Goal: Communication & Community: Answer question/provide support

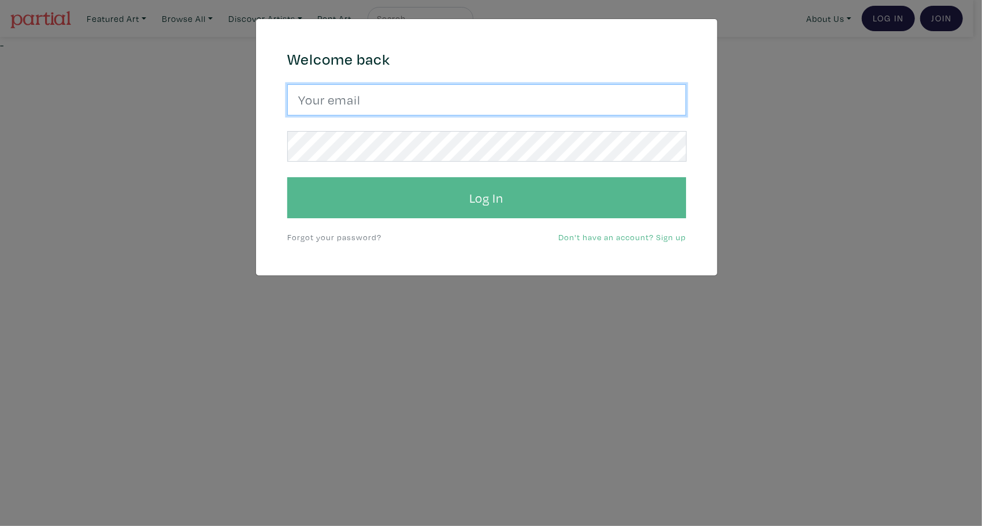
type input "gracedamart@gmail.com"
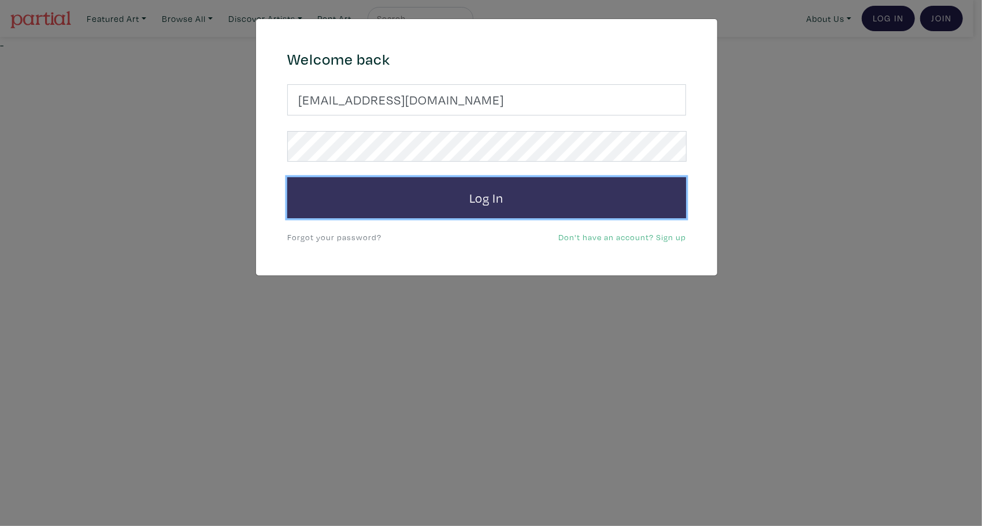
drag, startPoint x: 475, startPoint y: 196, endPoint x: 479, endPoint y: 188, distance: 9.0
click at [476, 196] on button "Log In" at bounding box center [486, 198] width 399 height 42
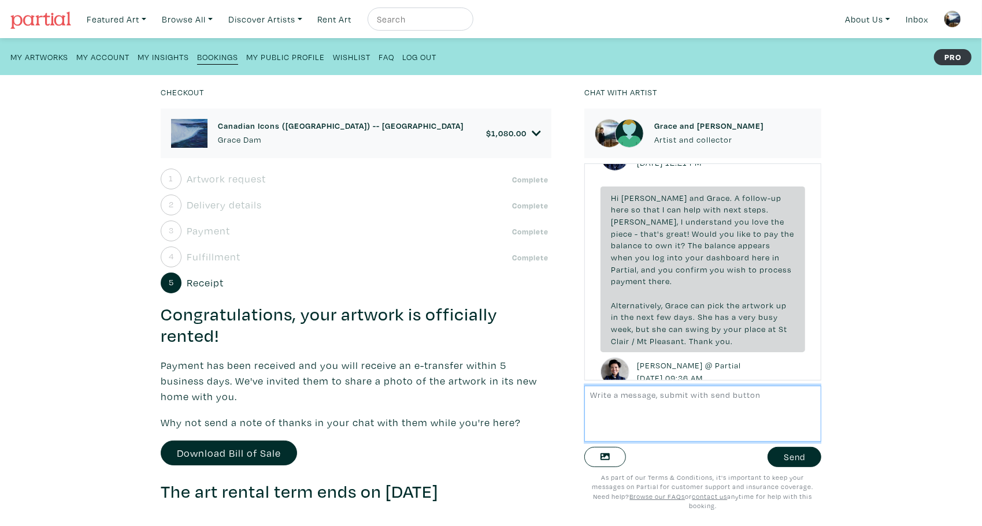
scroll to position [2993, 0]
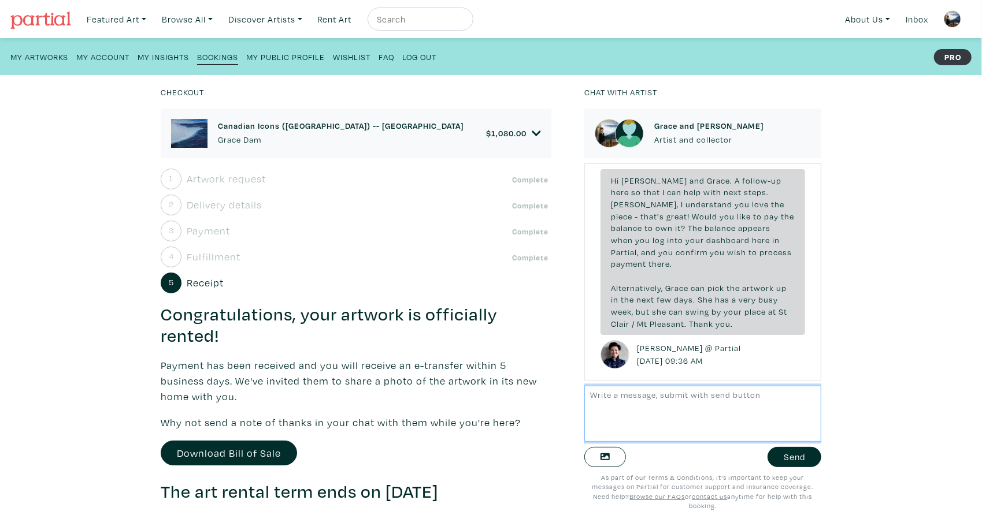
click at [601, 398] on textarea at bounding box center [702, 414] width 237 height 56
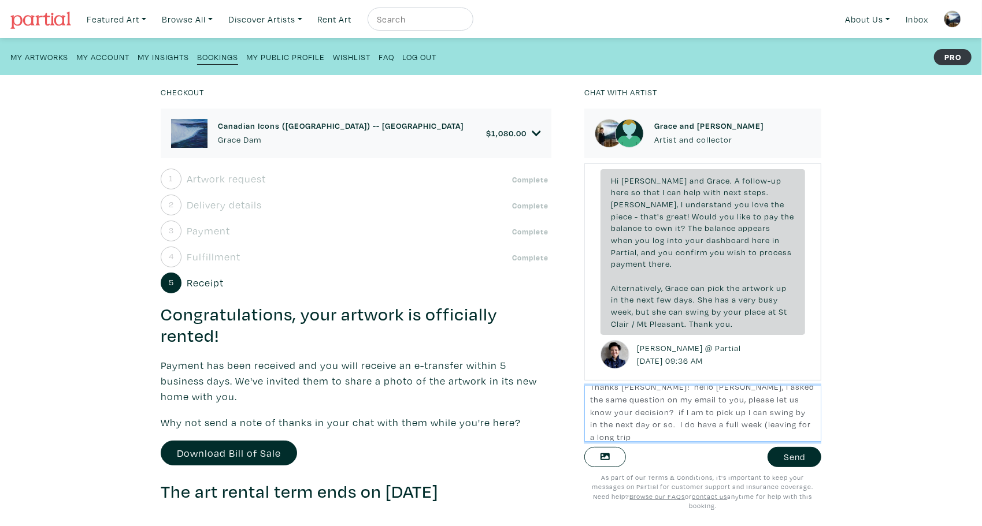
scroll to position [0, 0]
drag, startPoint x: 800, startPoint y: 421, endPoint x: 806, endPoint y: 433, distance: 14.2
click at [806, 433] on textarea "Thanks Tammy! hello David, I asked the same question on my email to you, please…" at bounding box center [702, 414] width 237 height 56
click at [805, 408] on textarea "Thanks Tammy! hello David, I asked the same question on my email to you, please…" at bounding box center [702, 414] width 237 height 56
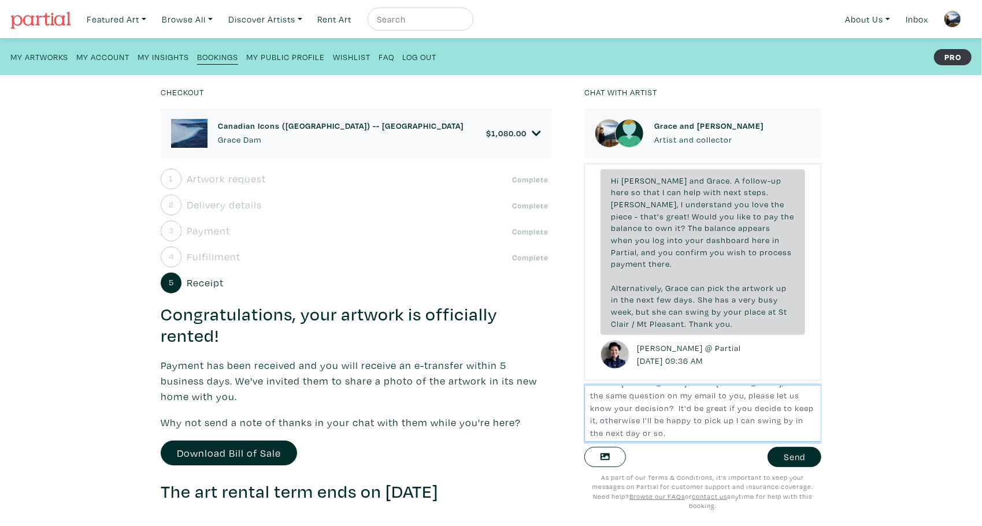
drag, startPoint x: 718, startPoint y: 419, endPoint x: 782, endPoint y: 421, distance: 64.7
click at [782, 421] on textarea "Thanks Tammy! hello David, I asked the same question on my email to you, please…" at bounding box center [702, 414] width 237 height 56
click at [745, 433] on textarea "Thanks Tammy! hello David, I asked the same question on my email to you, please…" at bounding box center [702, 414] width 237 height 56
click at [656, 397] on textarea "Thanks Tammy! hello David, I asked the same question on my email to you, please…" at bounding box center [702, 414] width 237 height 56
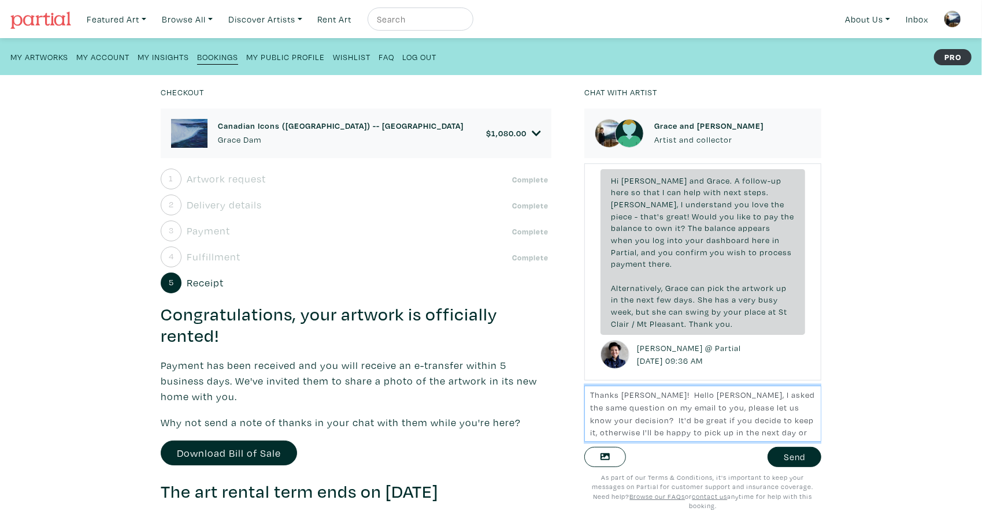
click at [699, 407] on textarea "Thanks Tammy! Hello David, I asked the same question on my email to you, please…" at bounding box center [702, 414] width 237 height 56
type textarea "Thanks Tammy! Hello David, I asked the same question on my email to you over th…"
click at [786, 456] on button "Send" at bounding box center [794, 457] width 54 height 20
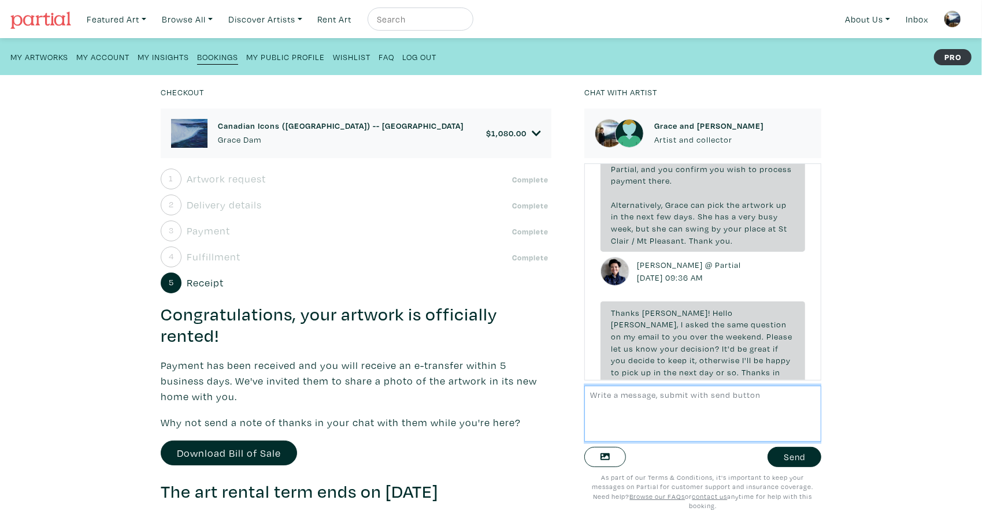
scroll to position [3136, 0]
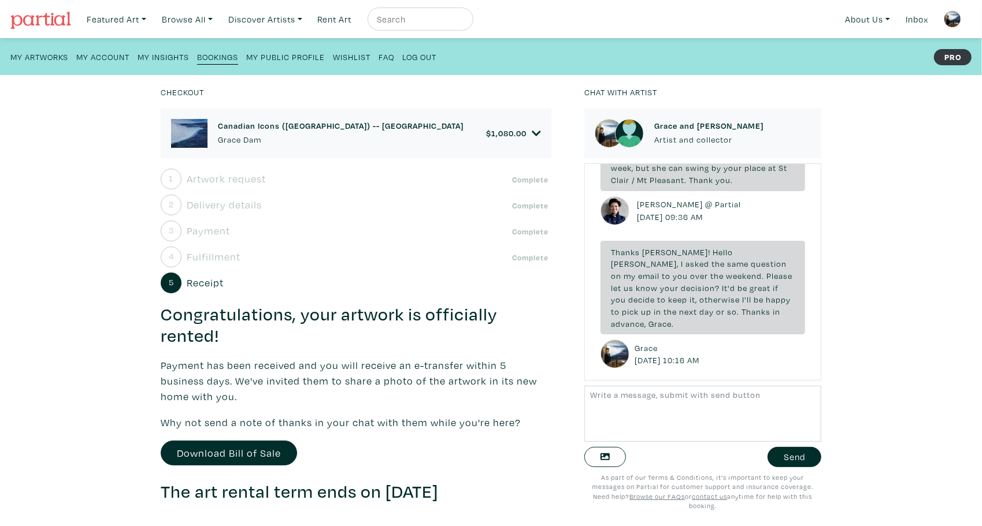
click at [946, 16] on img at bounding box center [951, 18] width 17 height 17
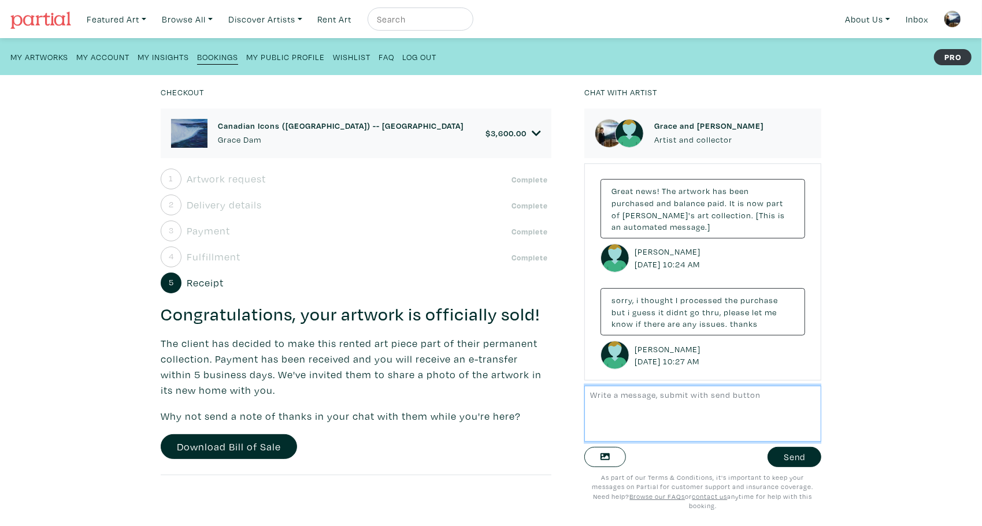
scroll to position [3151, 0]
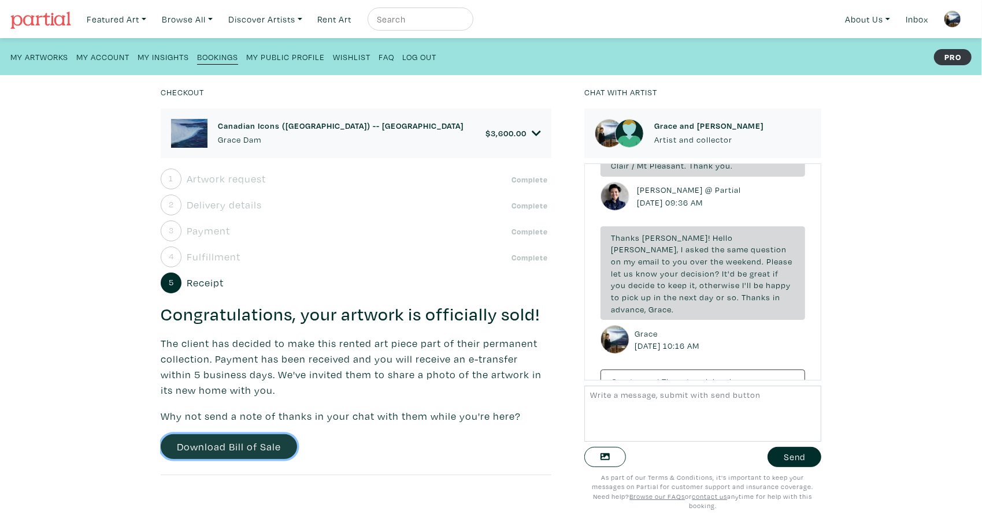
click at [213, 459] on link "Download Bill of Sale" at bounding box center [229, 446] width 136 height 25
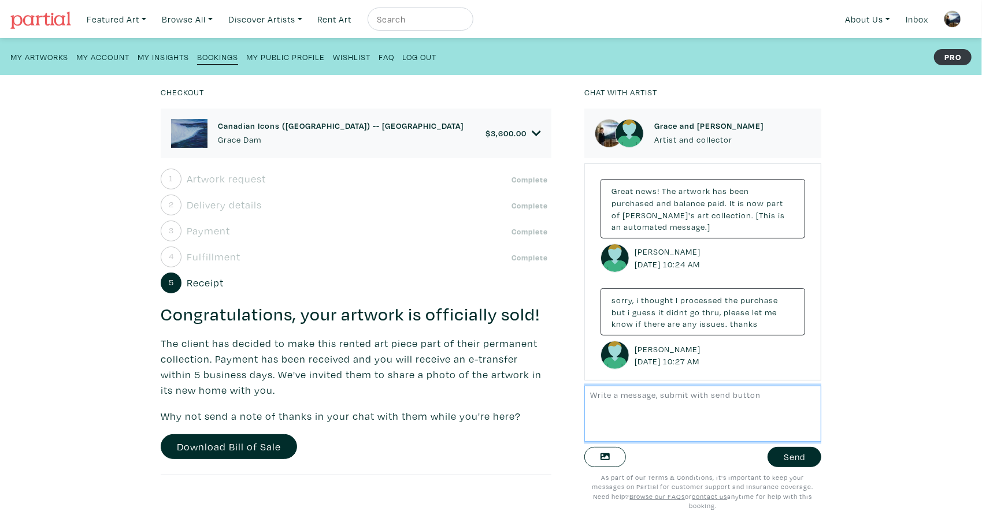
click at [724, 405] on textarea at bounding box center [702, 414] width 237 height 56
drag, startPoint x: 631, startPoint y: 410, endPoint x: 645, endPoint y: 408, distance: 13.5
click at [632, 410] on textarea "Oh this is great news. Thank you David, for your patronage! One thing to produc…" at bounding box center [702, 414] width 237 height 56
type textarea "Oh this is great news. Thank you David, for your patronage! One thing to produc…"
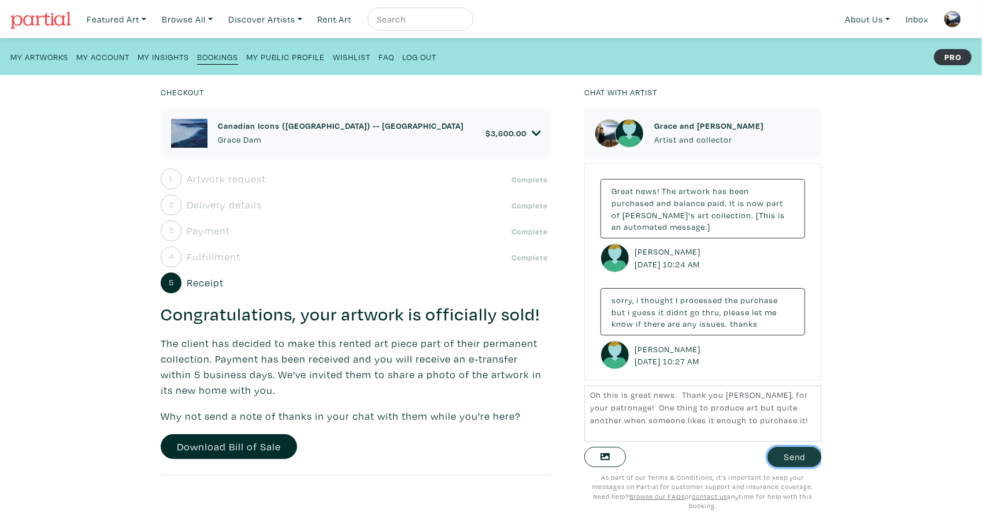
drag, startPoint x: 786, startPoint y: 458, endPoint x: 747, endPoint y: 439, distance: 42.9
click at [785, 458] on button "Send" at bounding box center [794, 457] width 54 height 20
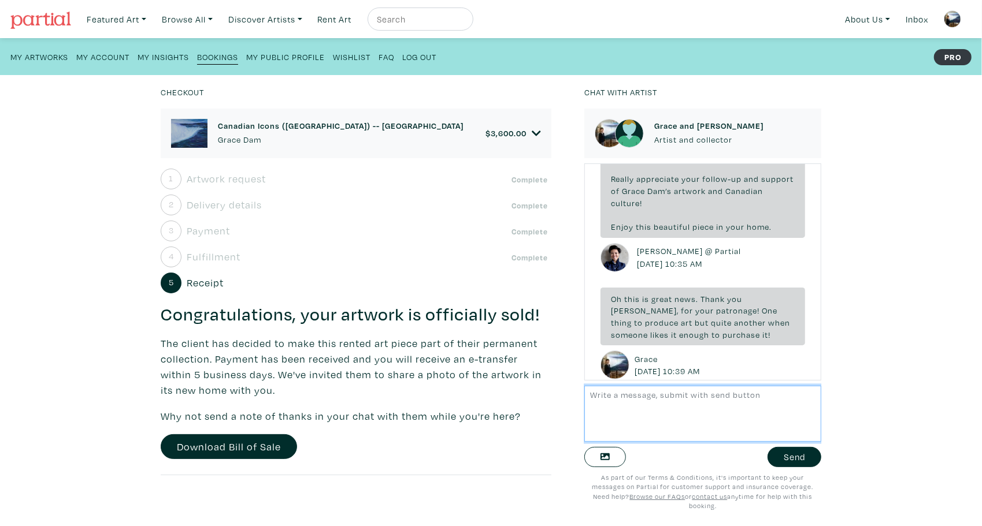
scroll to position [3641, 0]
